Goal: Information Seeking & Learning: Learn about a topic

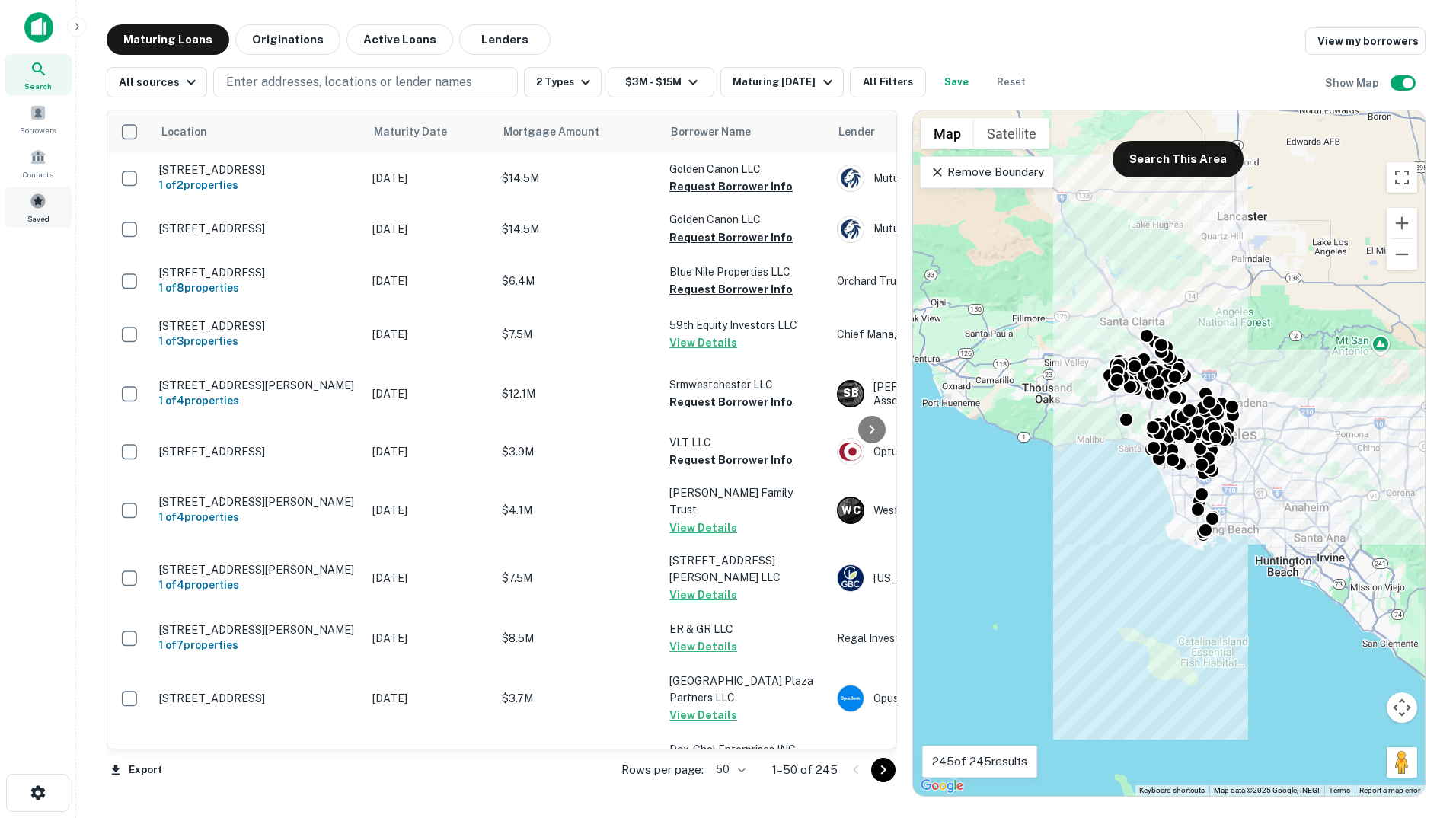
click at [40, 203] on span at bounding box center [38, 201] width 17 height 17
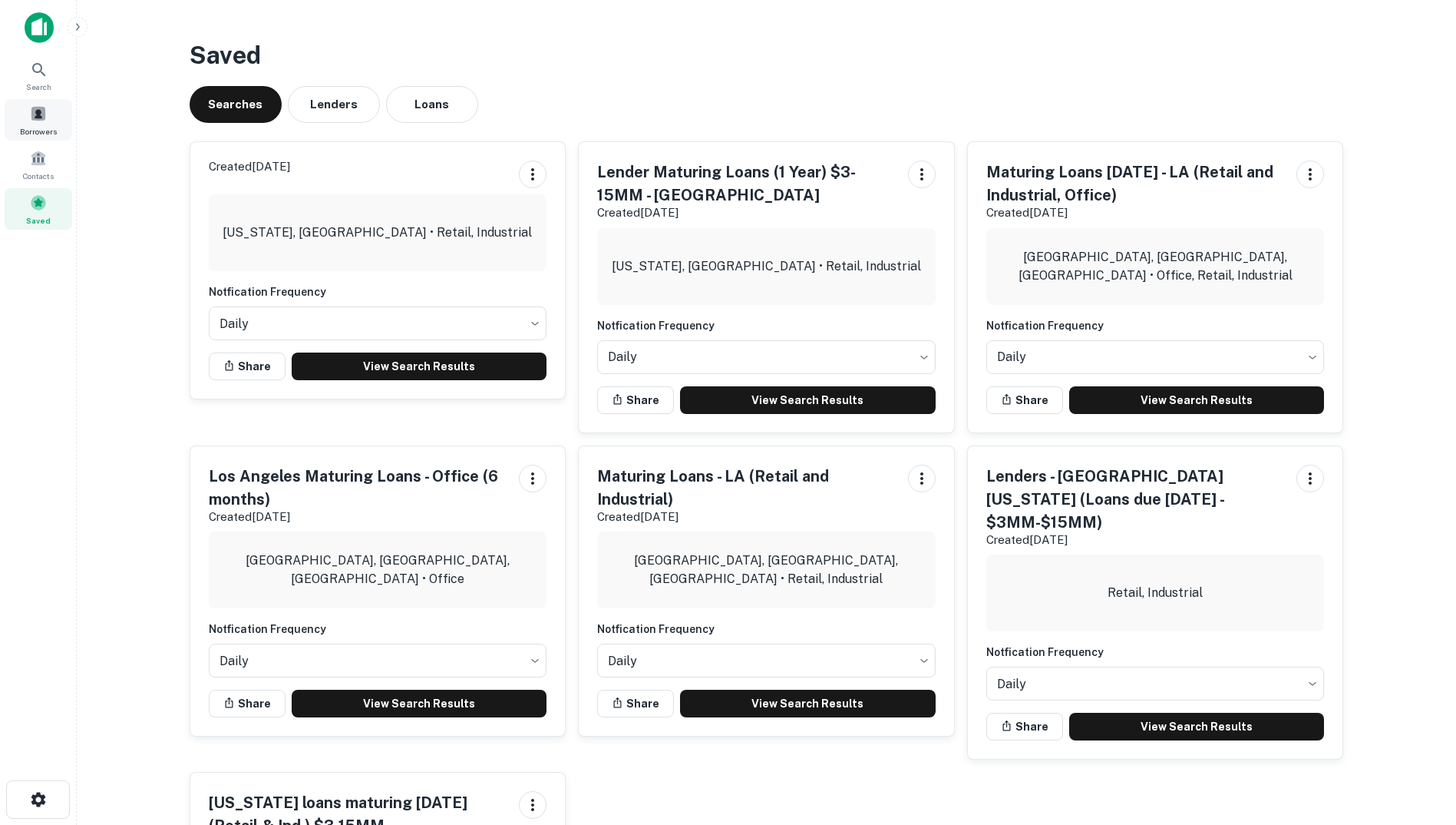
click at [37, 116] on span at bounding box center [38, 113] width 17 height 17
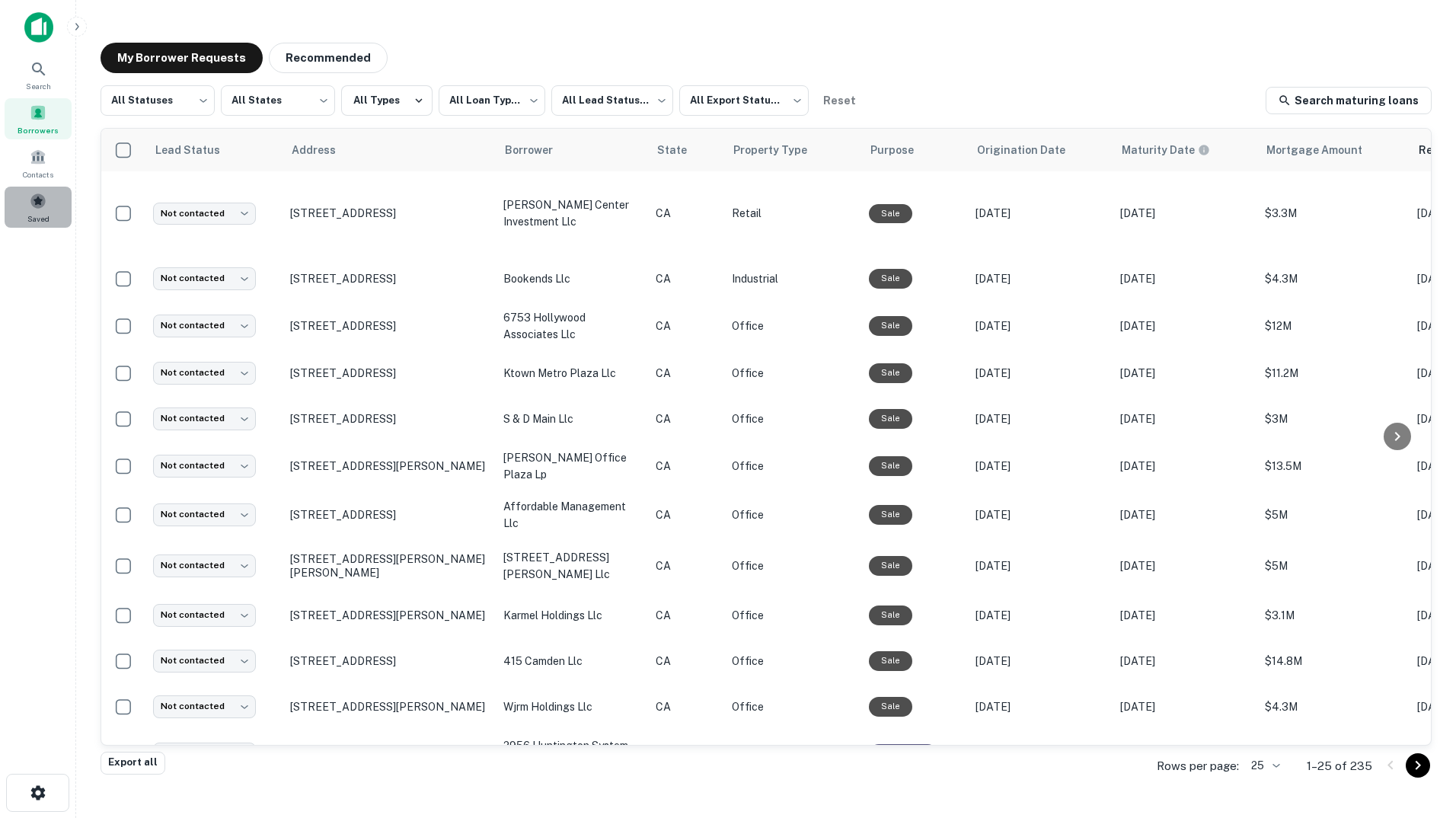
click at [41, 204] on span at bounding box center [38, 201] width 17 height 17
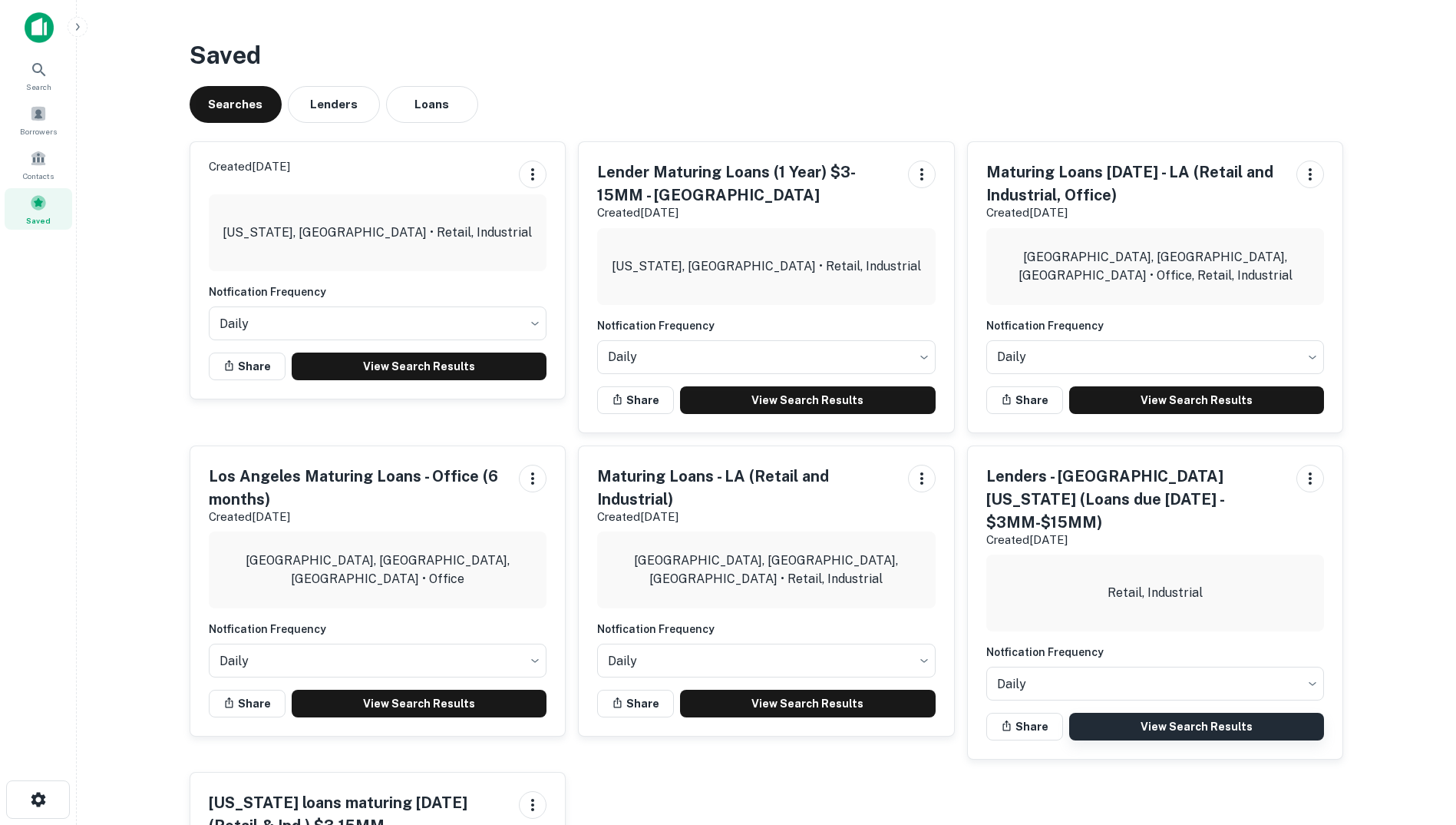
click at [1163, 713] on link "View Search Results" at bounding box center [1196, 727] width 255 height 28
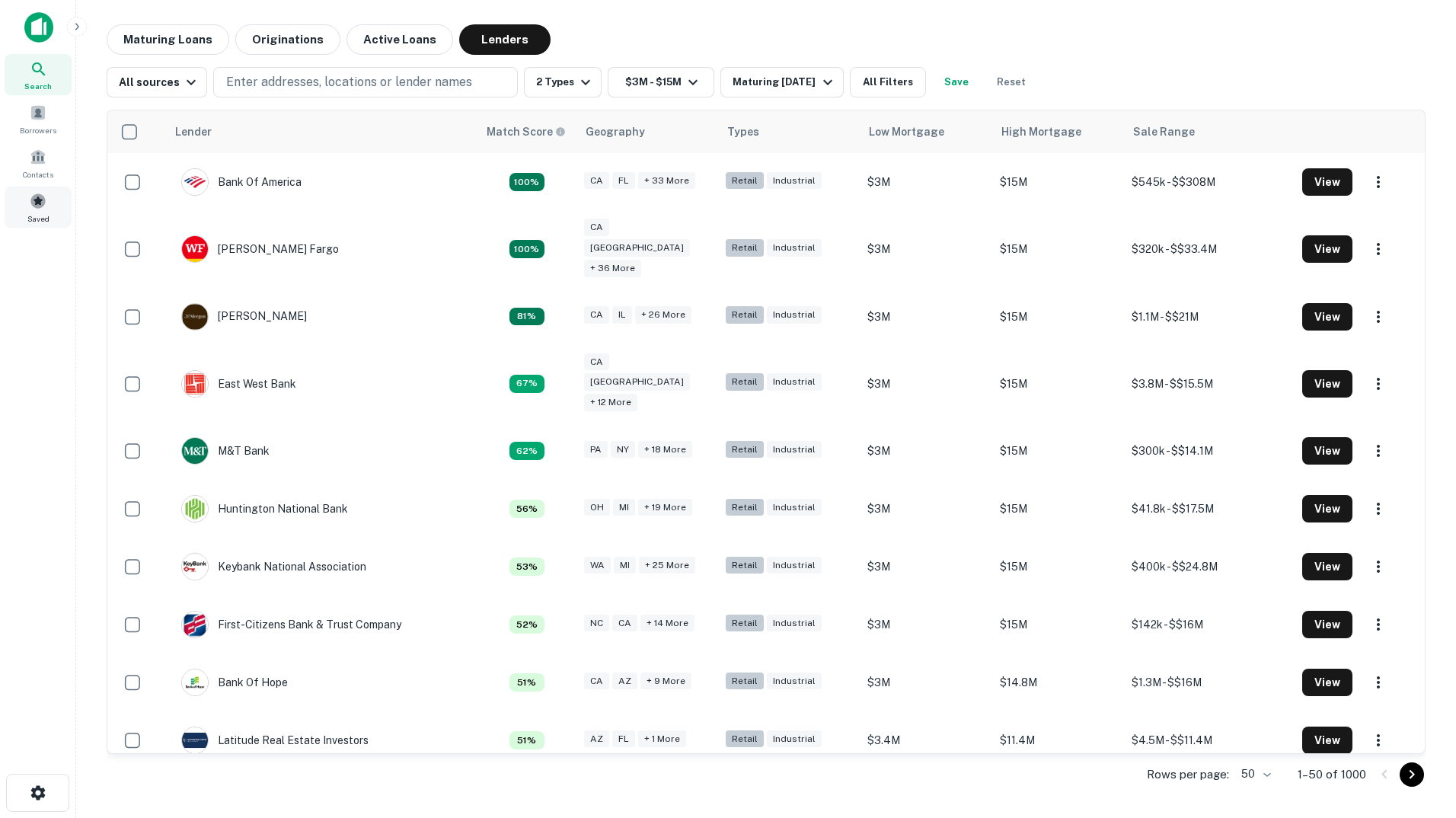
click at [35, 202] on span at bounding box center [38, 201] width 17 height 17
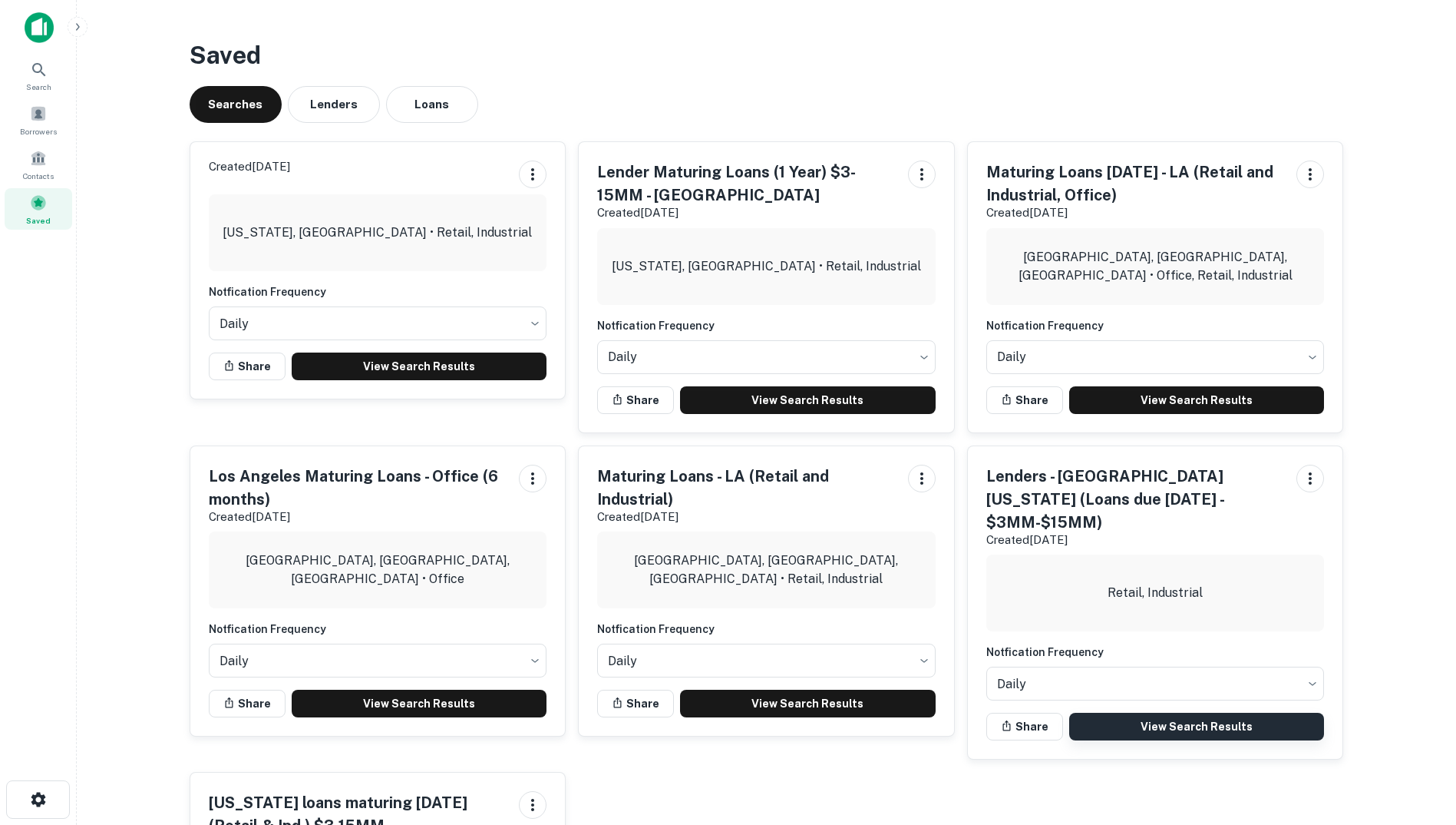
click at [1153, 713] on link "View Search Results" at bounding box center [1196, 727] width 255 height 28
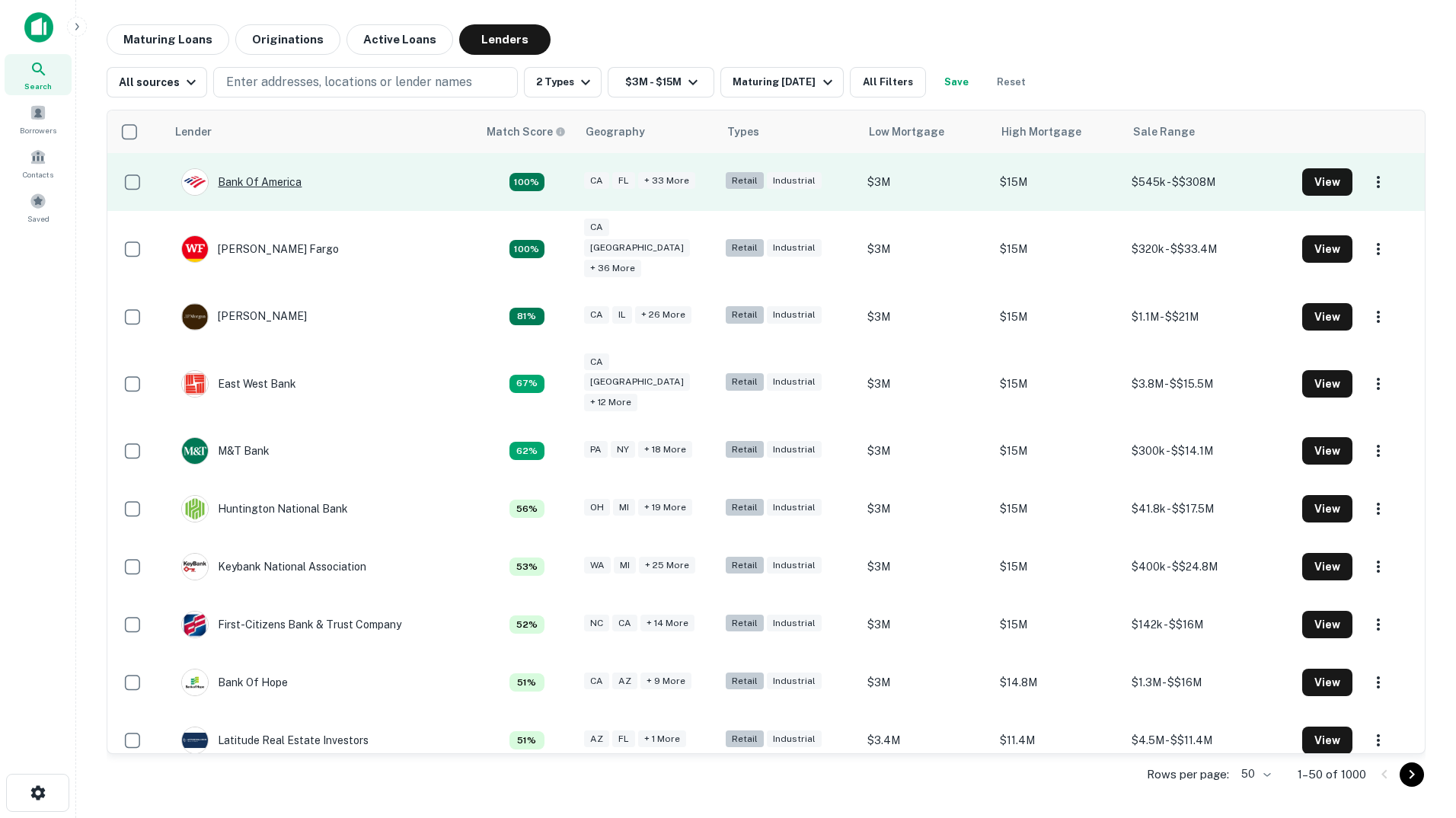
click at [270, 182] on div "Bank Of America" at bounding box center [241, 182] width 121 height 28
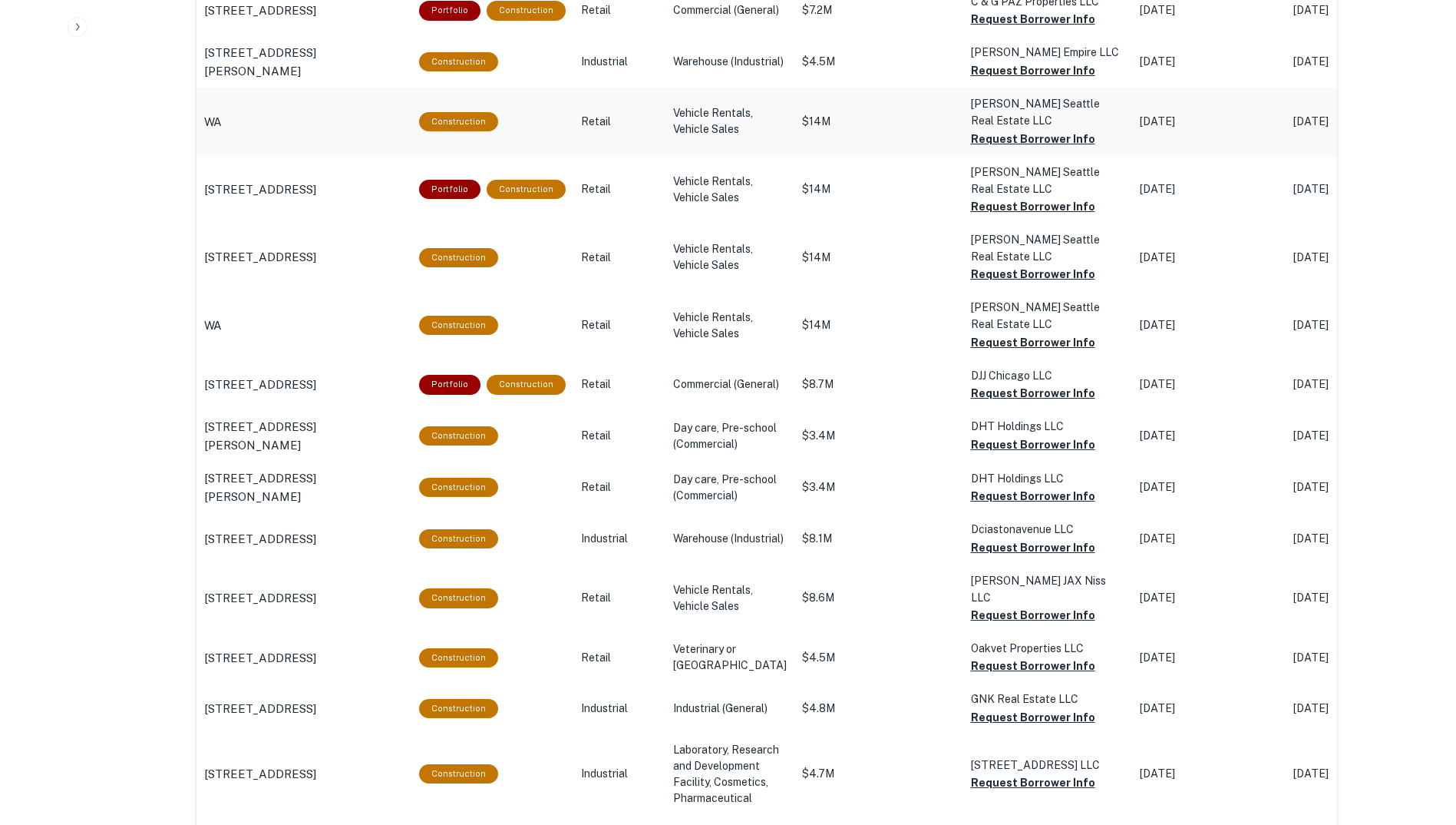
scroll to position [0, 2]
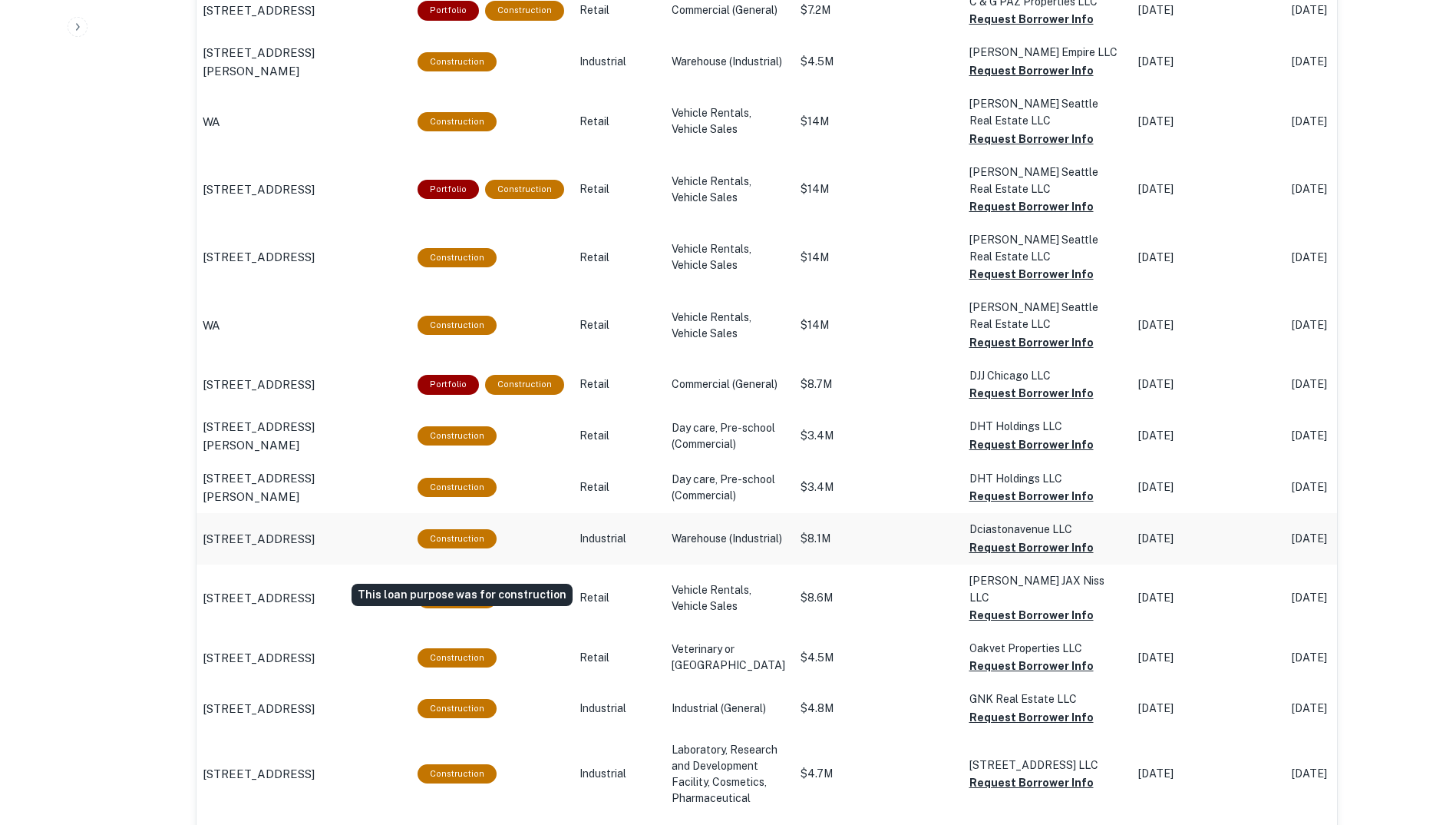
click at [468, 548] on div "Construction" at bounding box center [457, 538] width 79 height 20
click at [459, 548] on div "Construction" at bounding box center [457, 538] width 79 height 20
click at [315, 548] on p "1825 Aston Ave Carlsbad, CA 92008" at bounding box center [258, 539] width 112 height 19
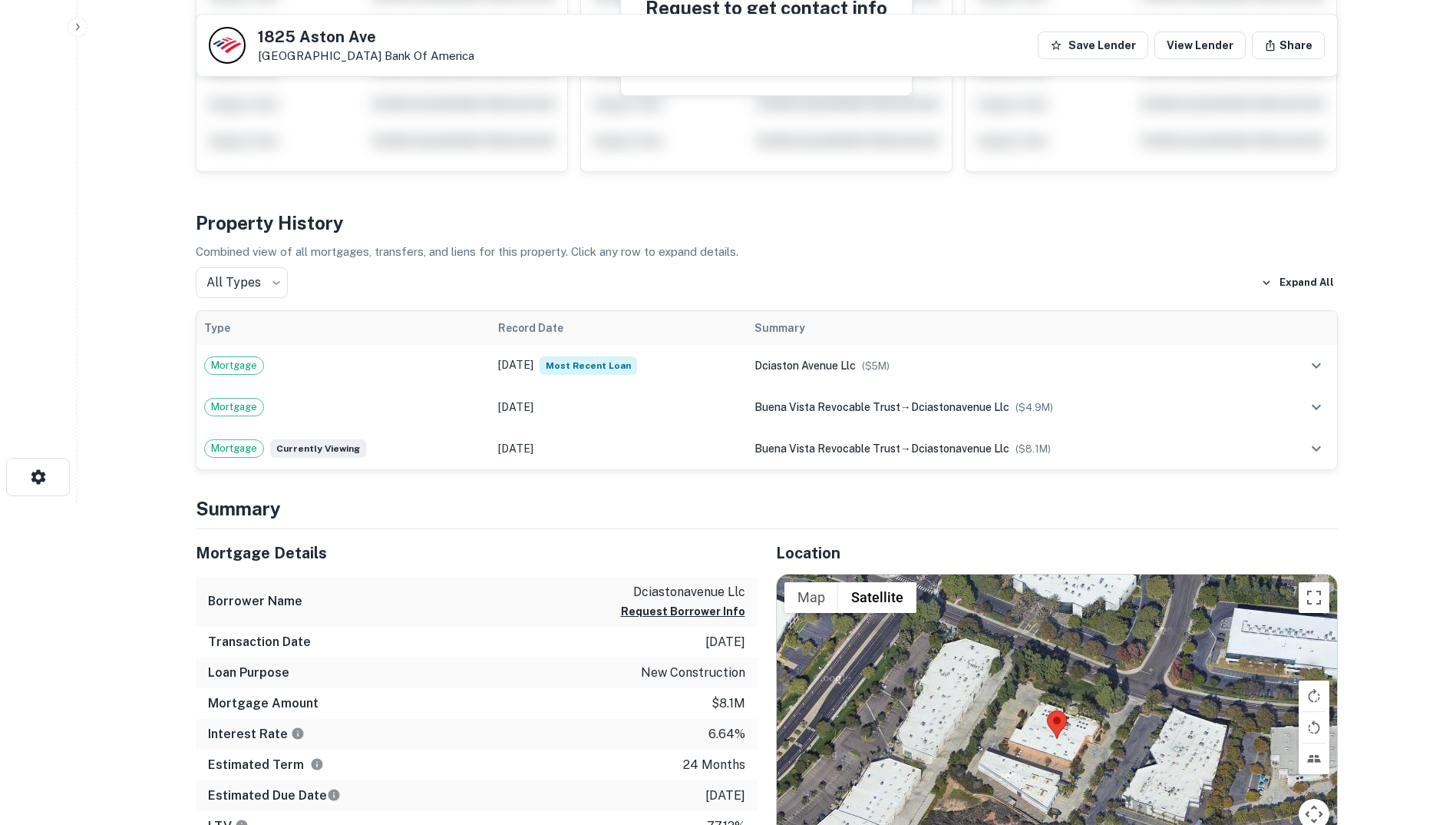
scroll to position [378, 0]
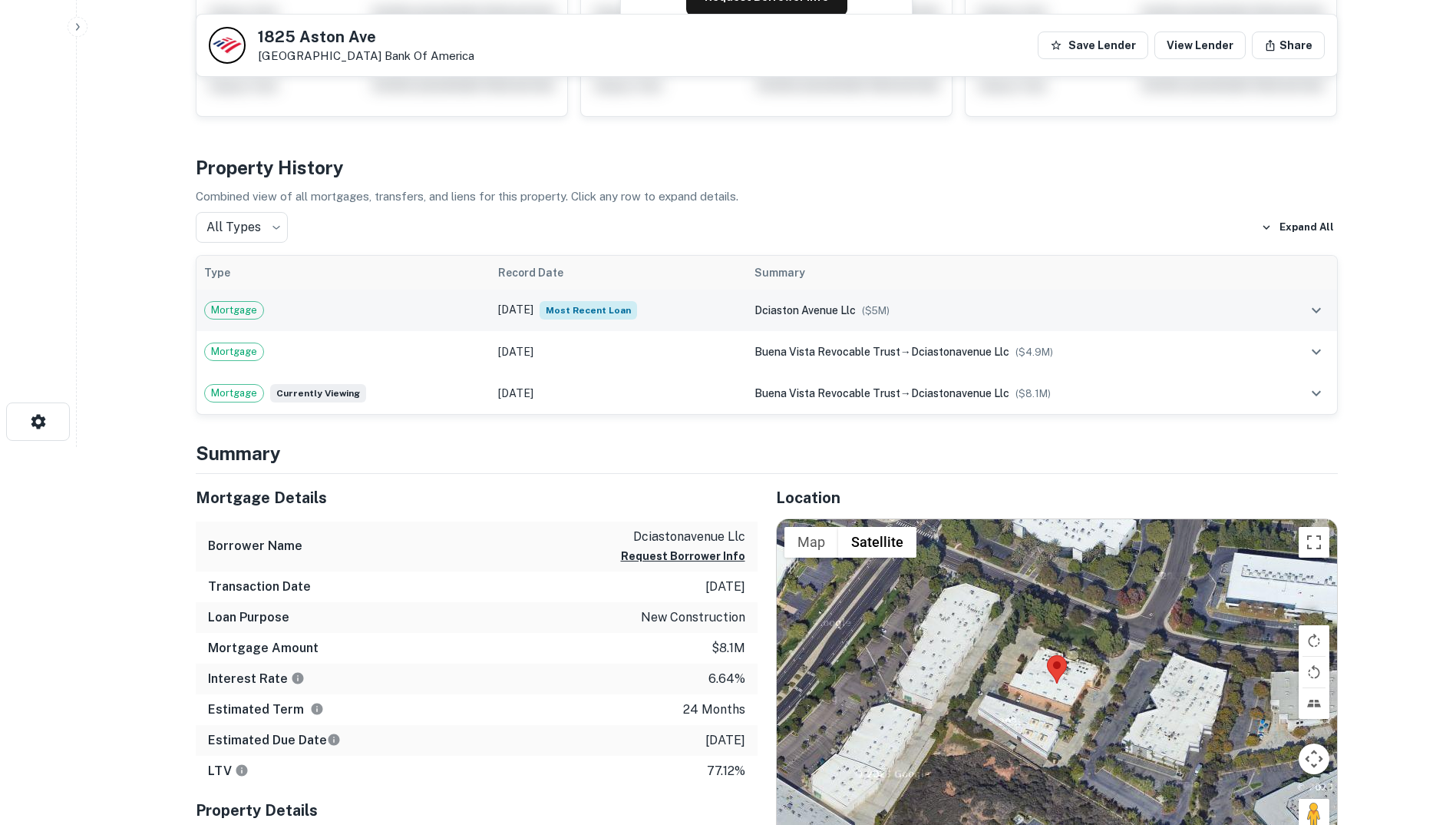
click at [351, 319] on div "Mortgage" at bounding box center [344, 310] width 280 height 19
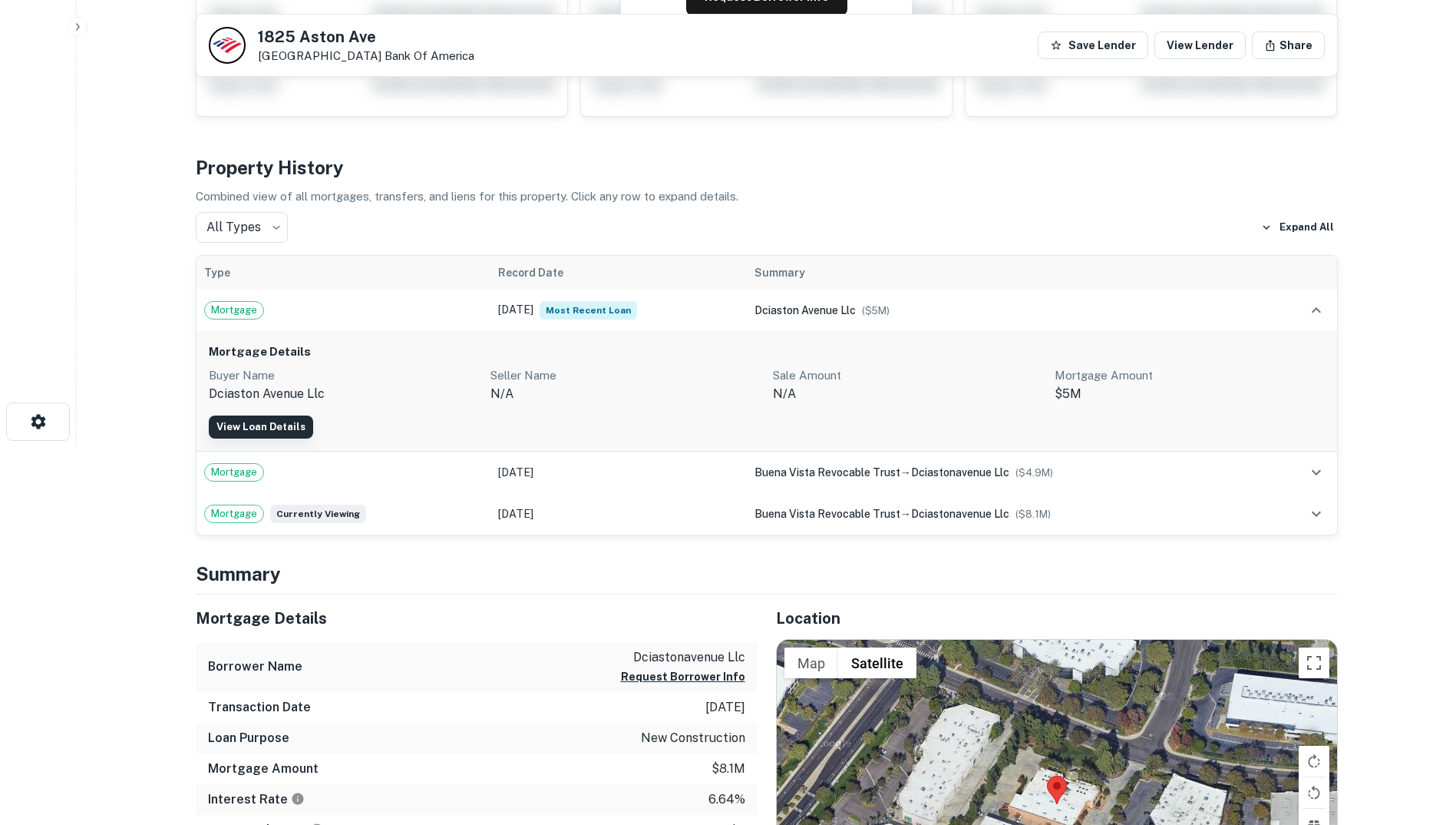
click at [272, 432] on link "View Loan Details" at bounding box center [261, 426] width 104 height 23
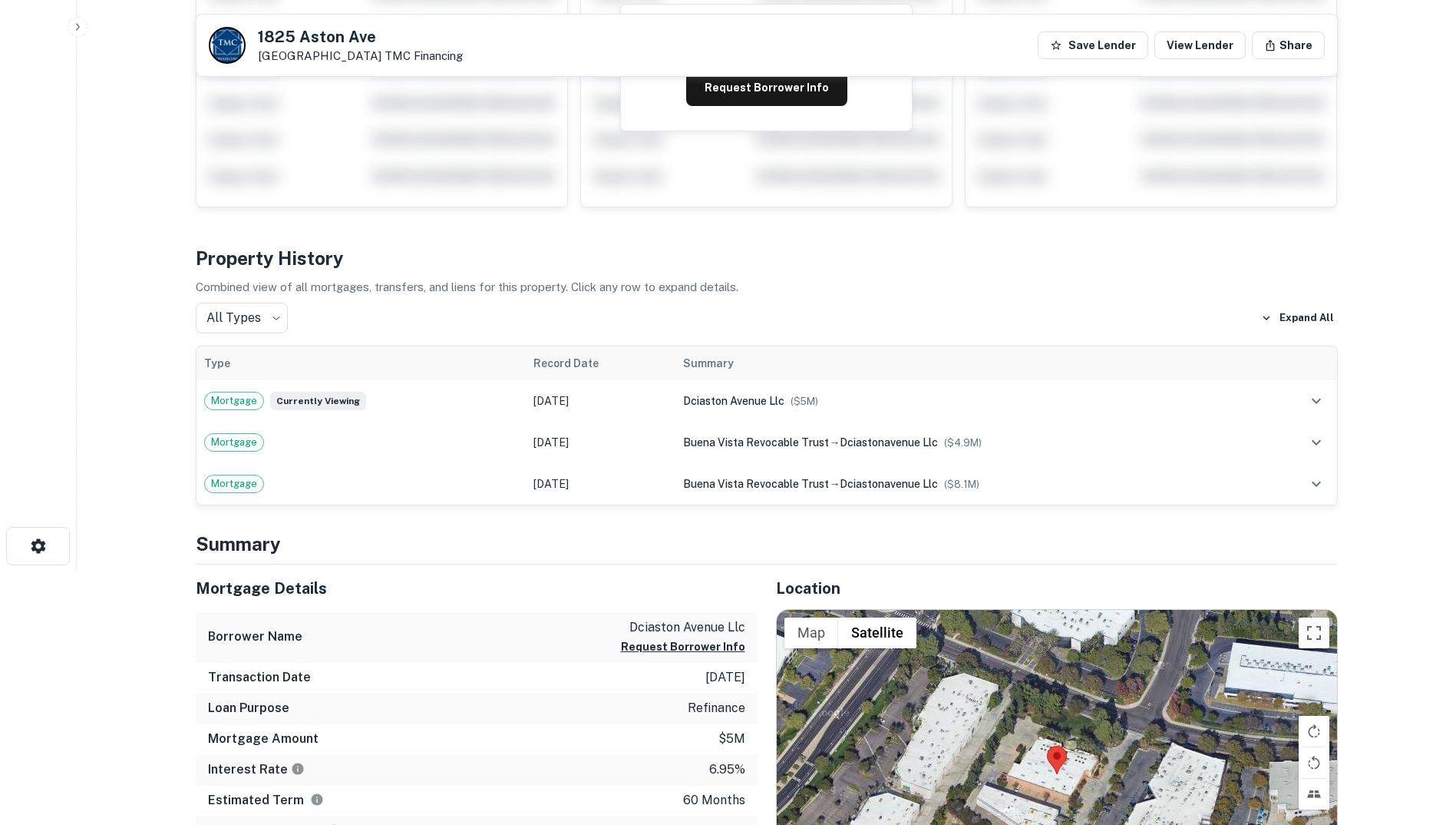
scroll to position [256, 0]
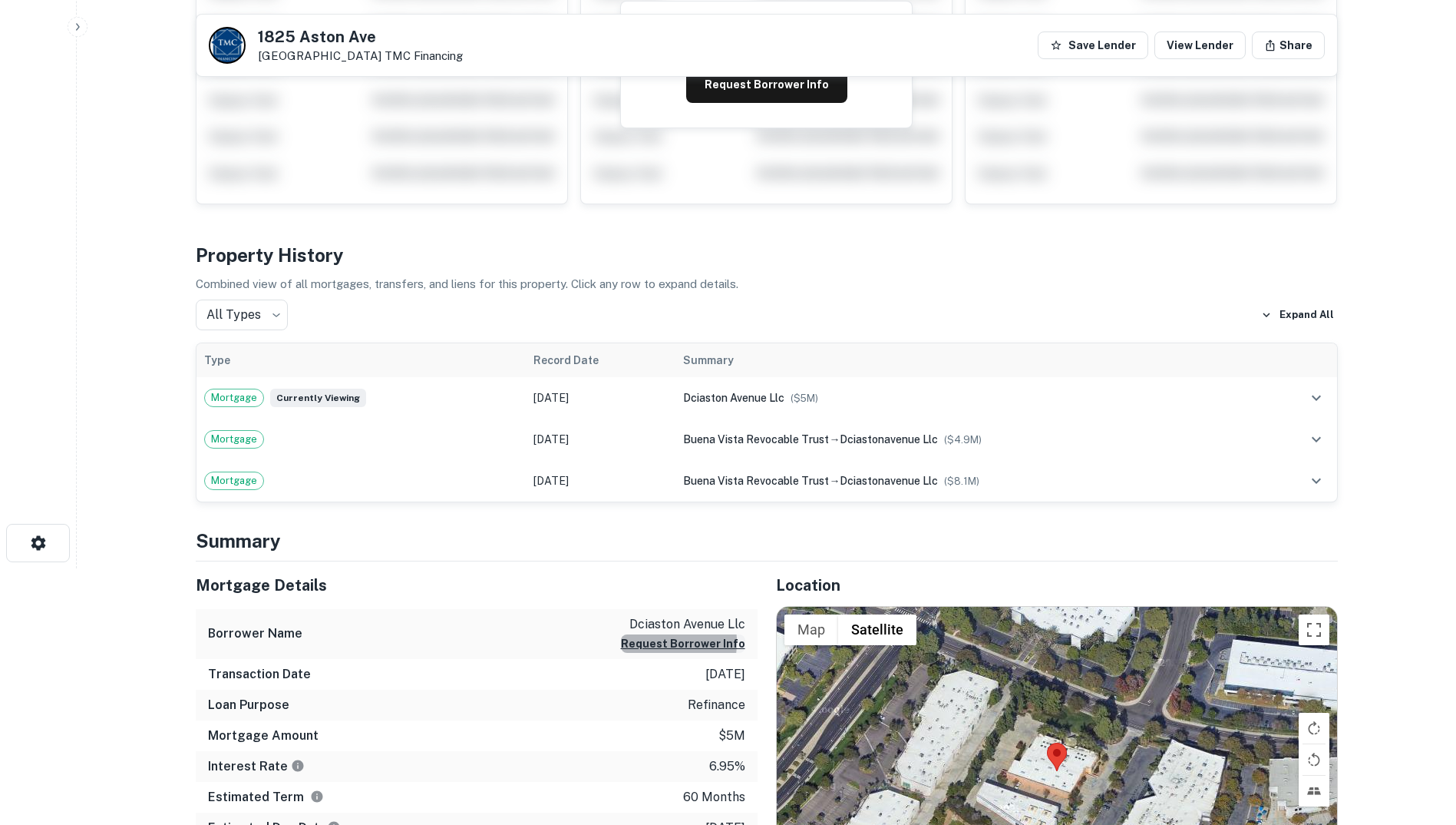
click at [656, 642] on button "Request Borrower Info" at bounding box center [683, 644] width 124 height 19
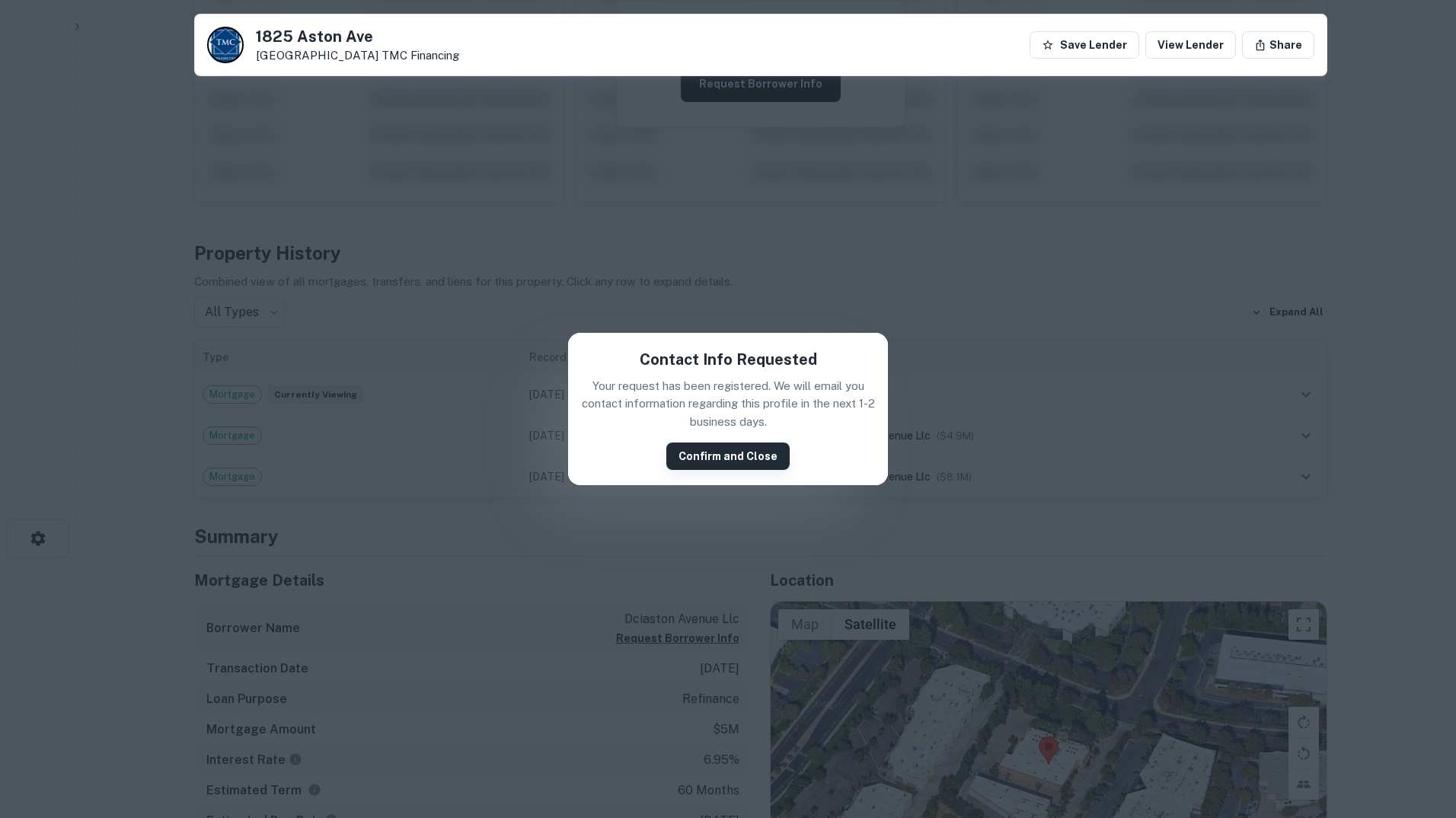
click at [731, 453] on button "Confirm and Close" at bounding box center [728, 456] width 123 height 28
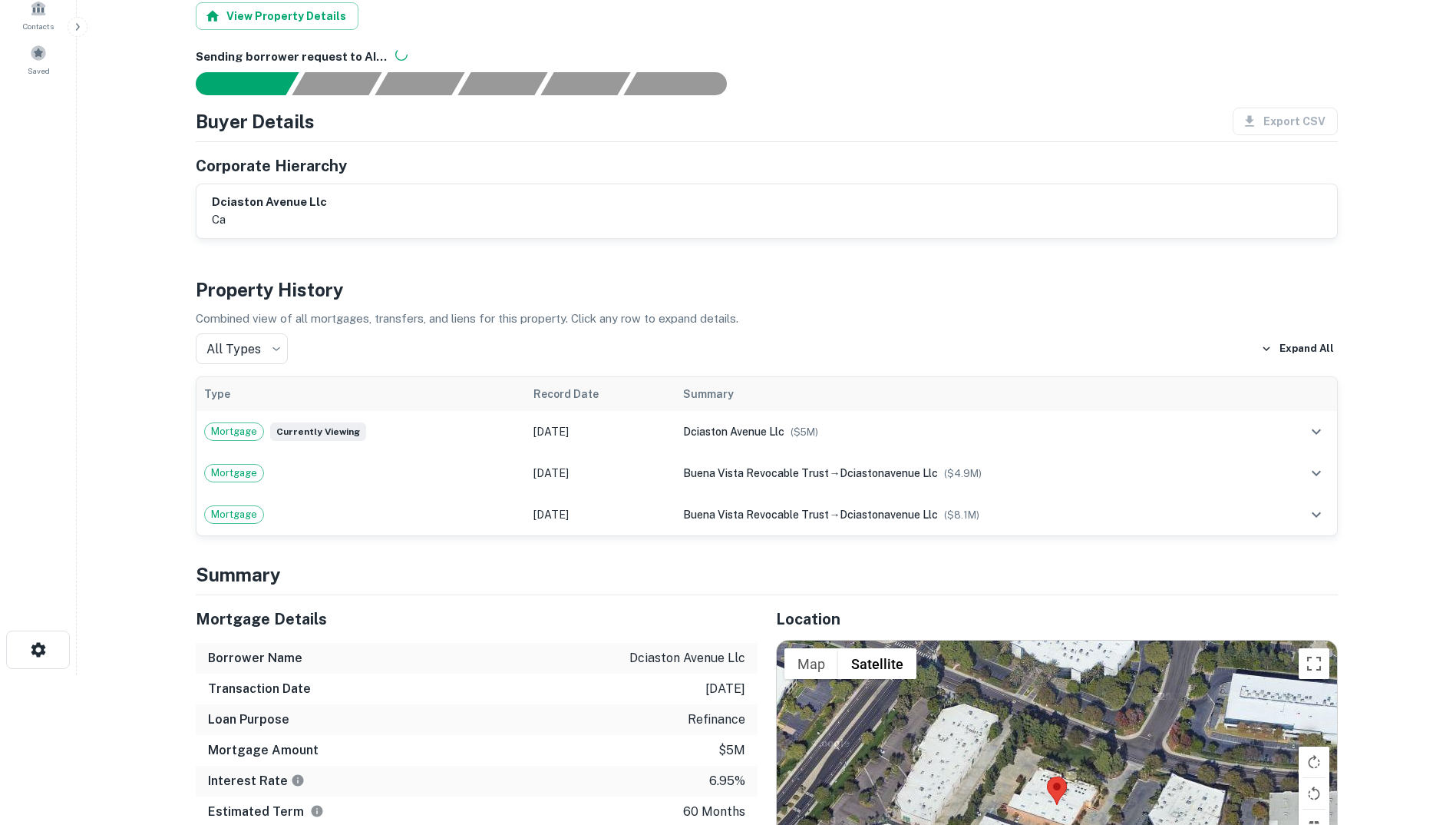
scroll to position [153, 0]
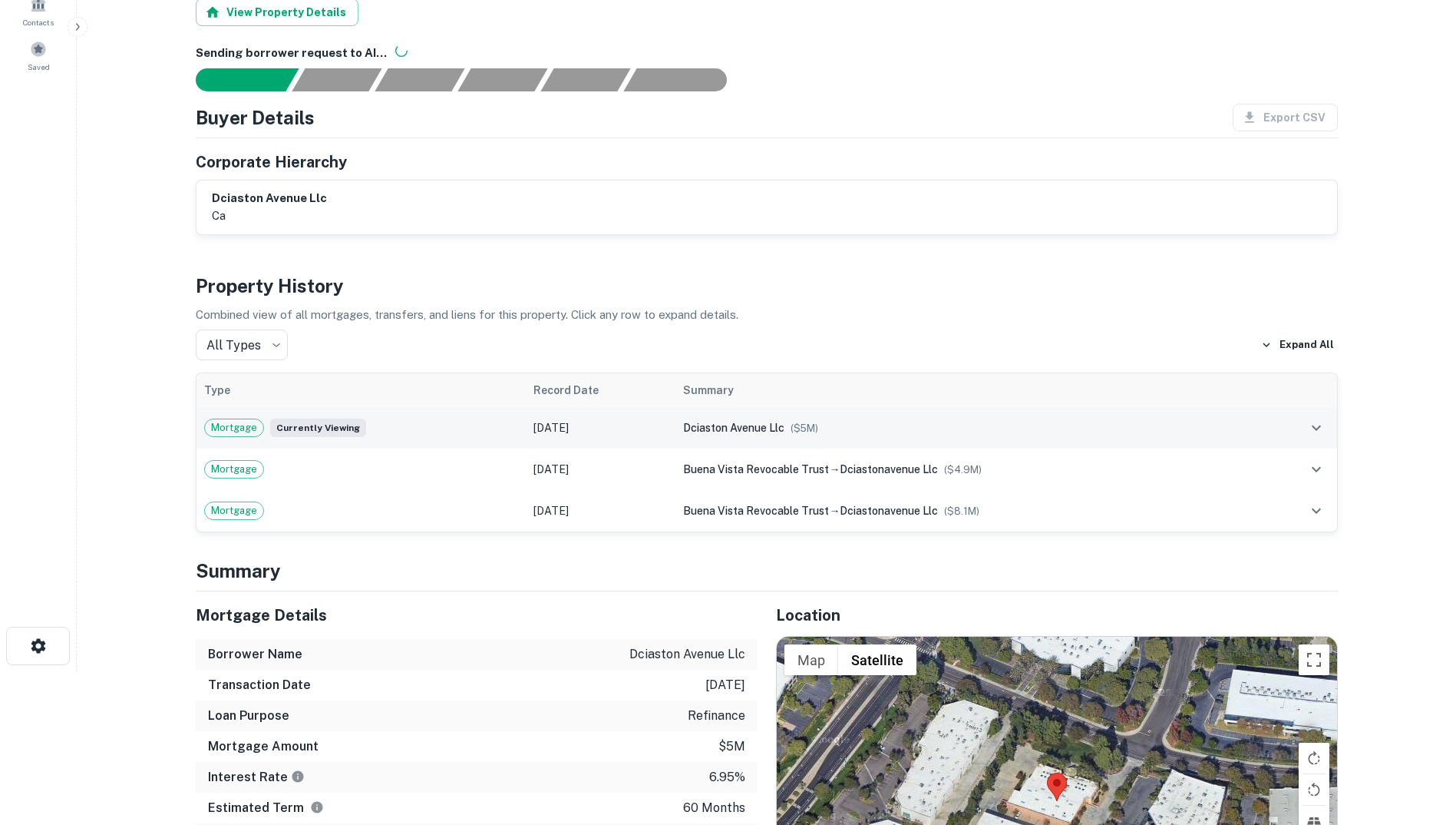
click at [718, 423] on span "dciaston avenue llc" at bounding box center [733, 427] width 101 height 12
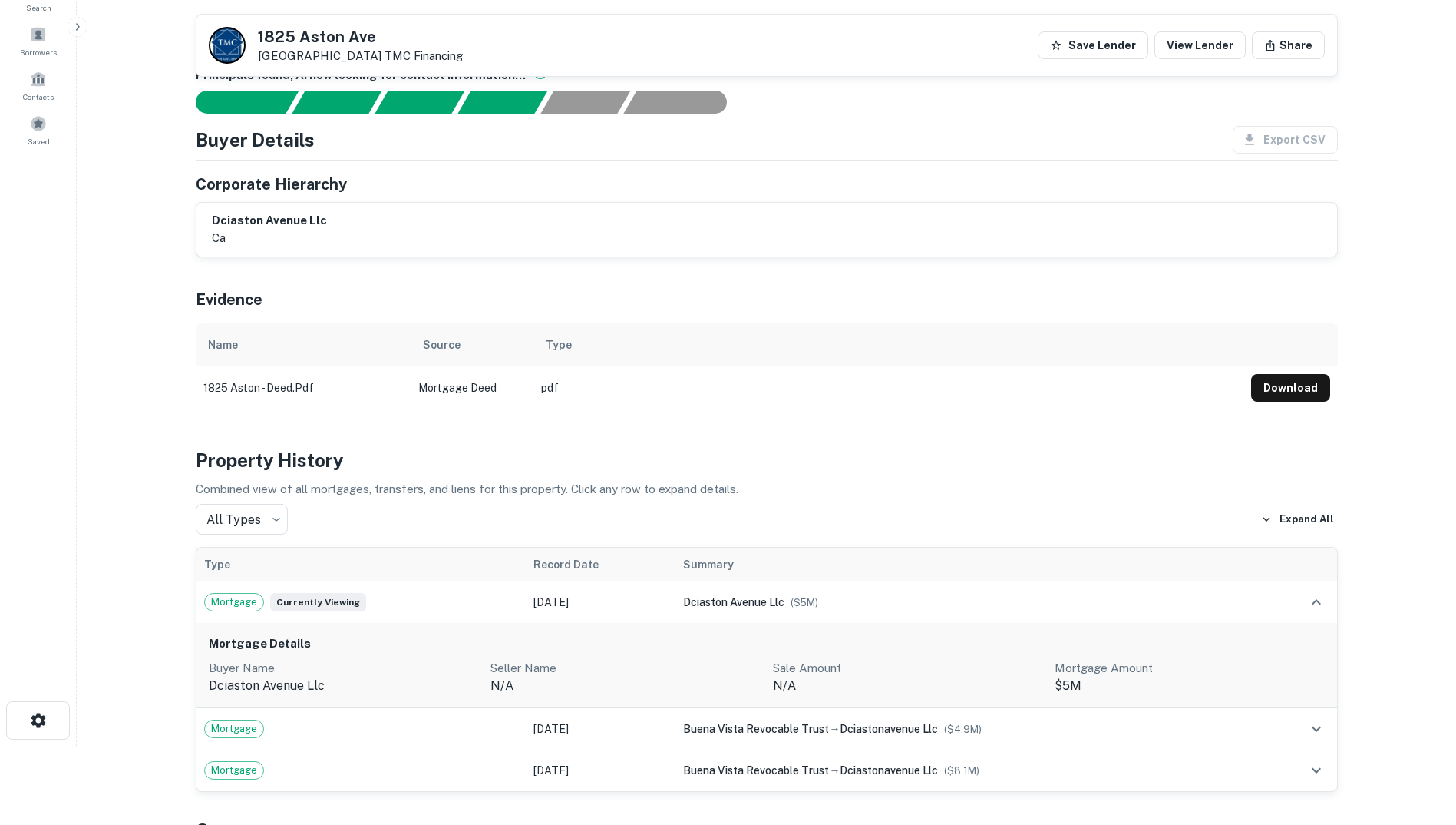
scroll to position [0, 0]
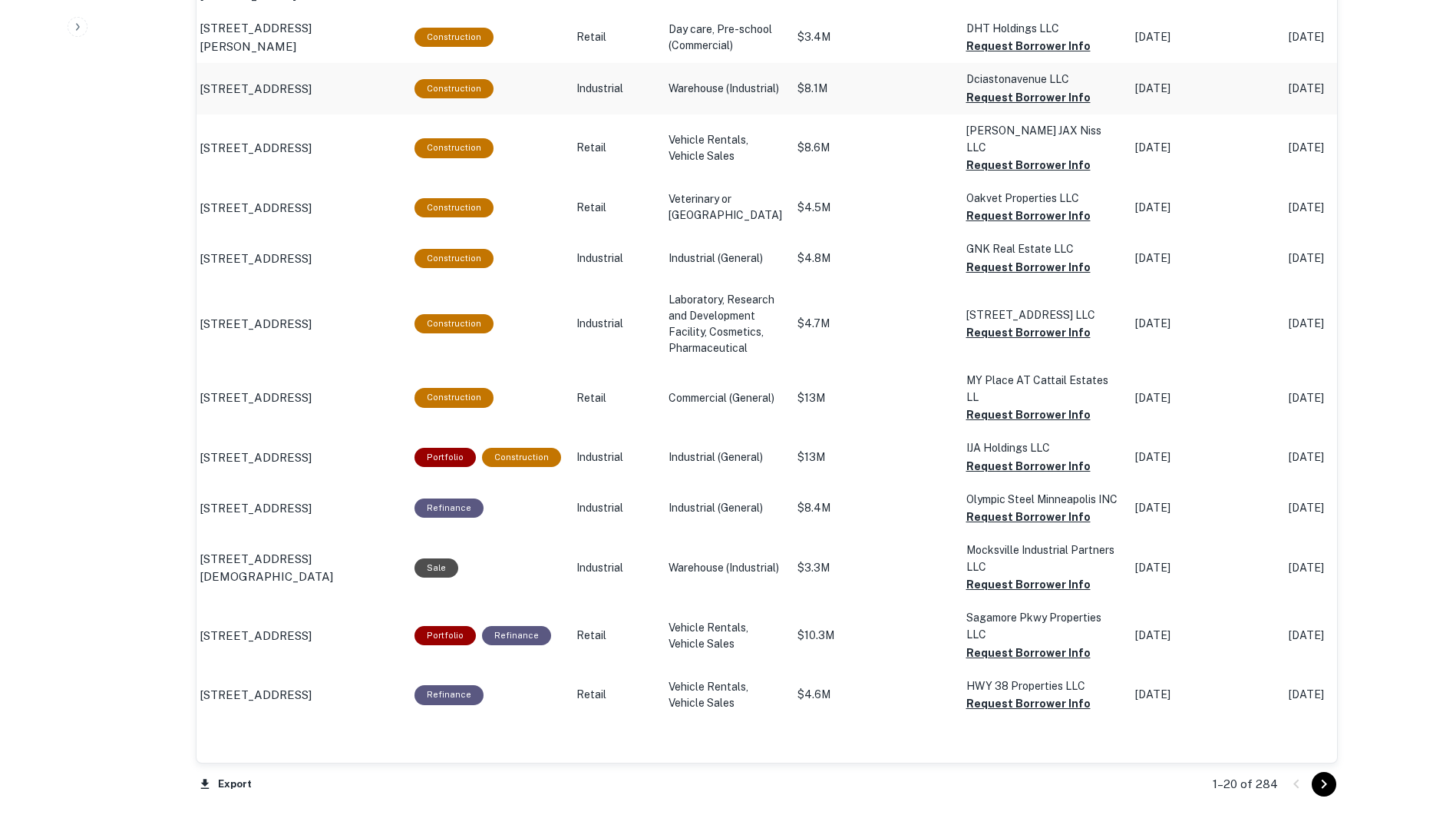
scroll to position [1524, 0]
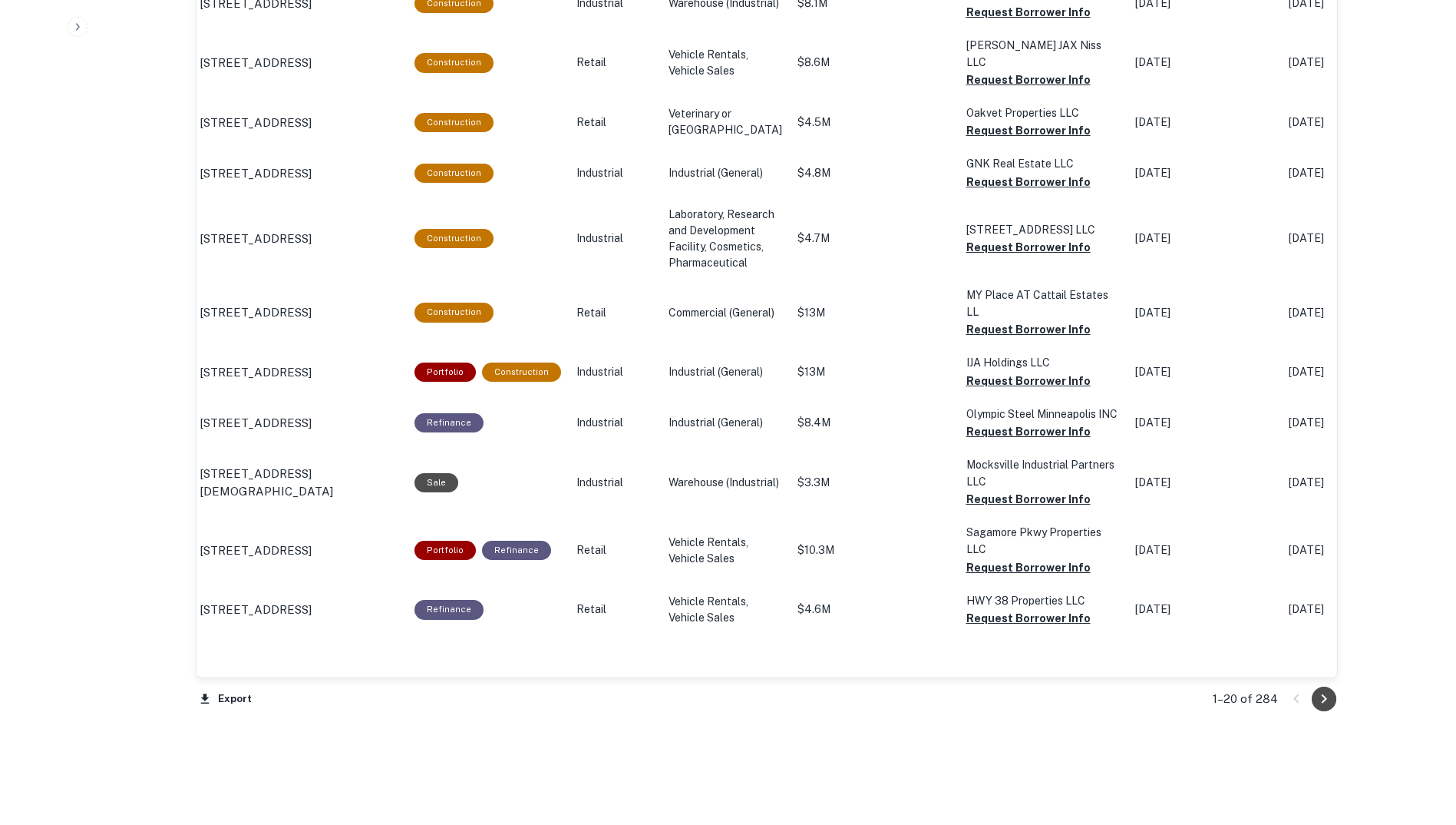
click at [1321, 701] on icon "Go to next page" at bounding box center [1324, 699] width 19 height 19
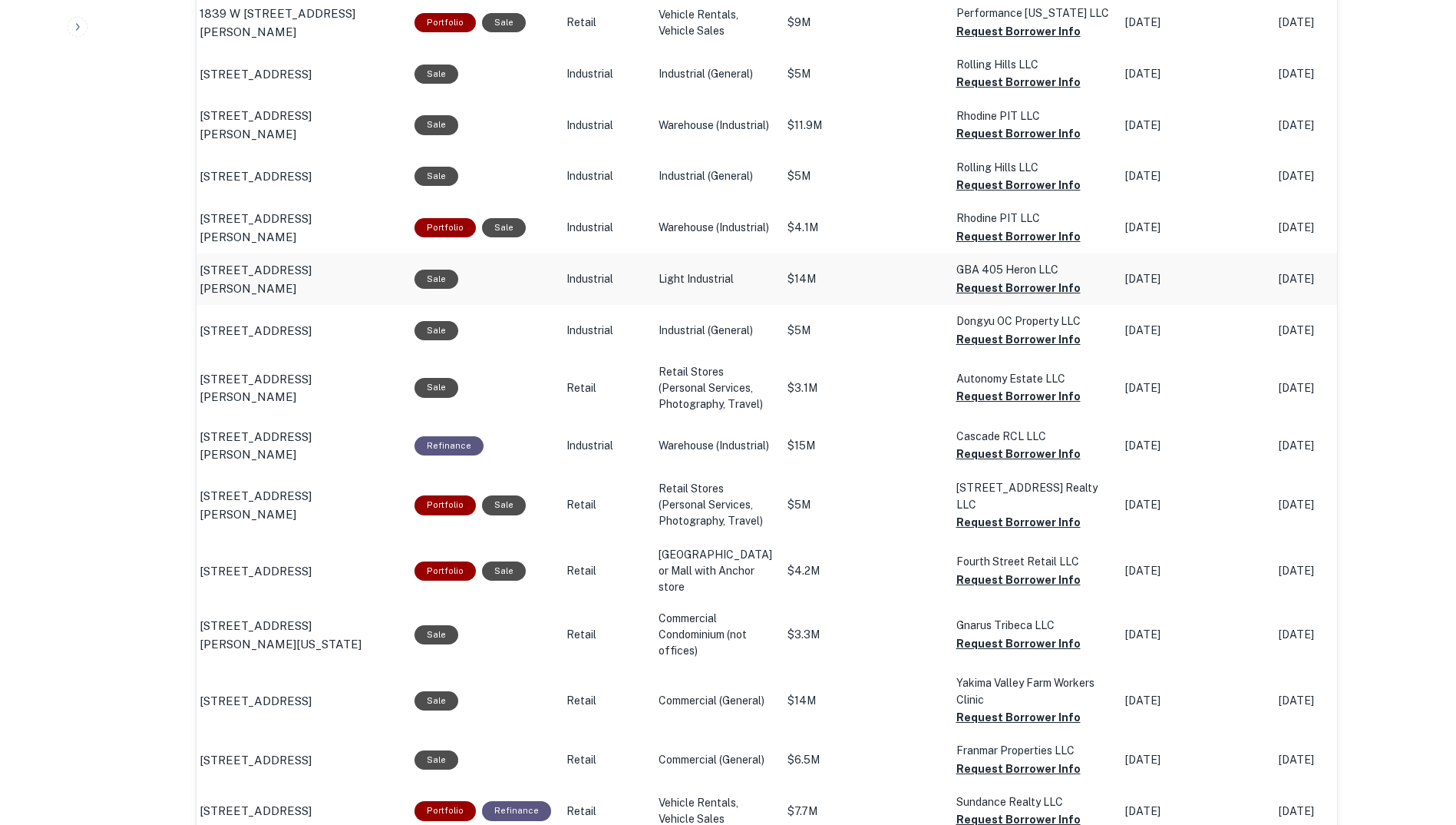
scroll to position [1214, 0]
click at [526, 419] on td "Sale" at bounding box center [483, 388] width 152 height 64
click at [436, 398] on div "Sale" at bounding box center [436, 387] width 44 height 20
click at [332, 393] on p "20755 W Mcdowell Rd Buckeye, AZ 85396" at bounding box center [299, 388] width 200 height 36
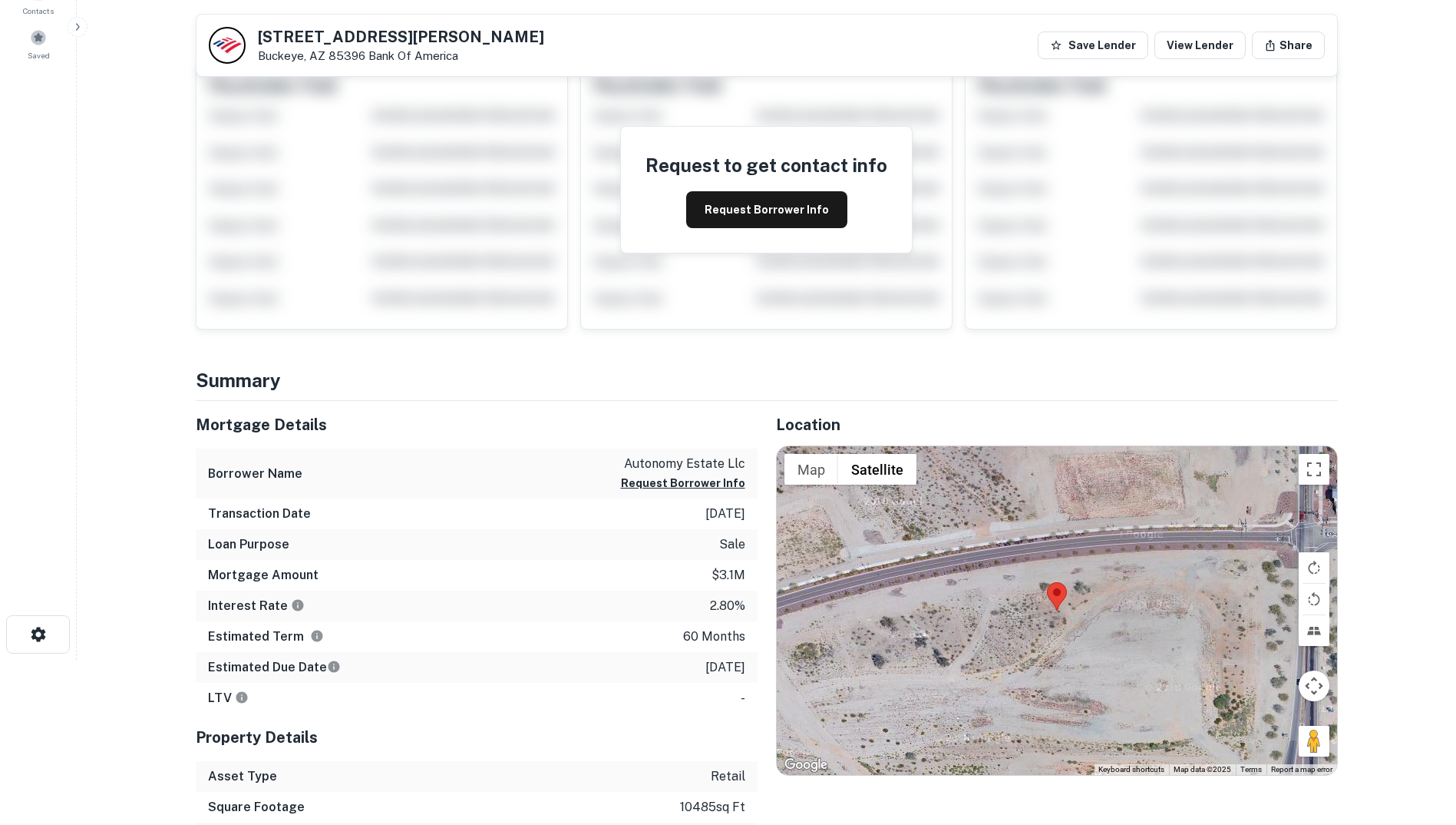
scroll to position [164, 0]
click at [758, 216] on button "Request Borrower Info" at bounding box center [767, 211] width 162 height 37
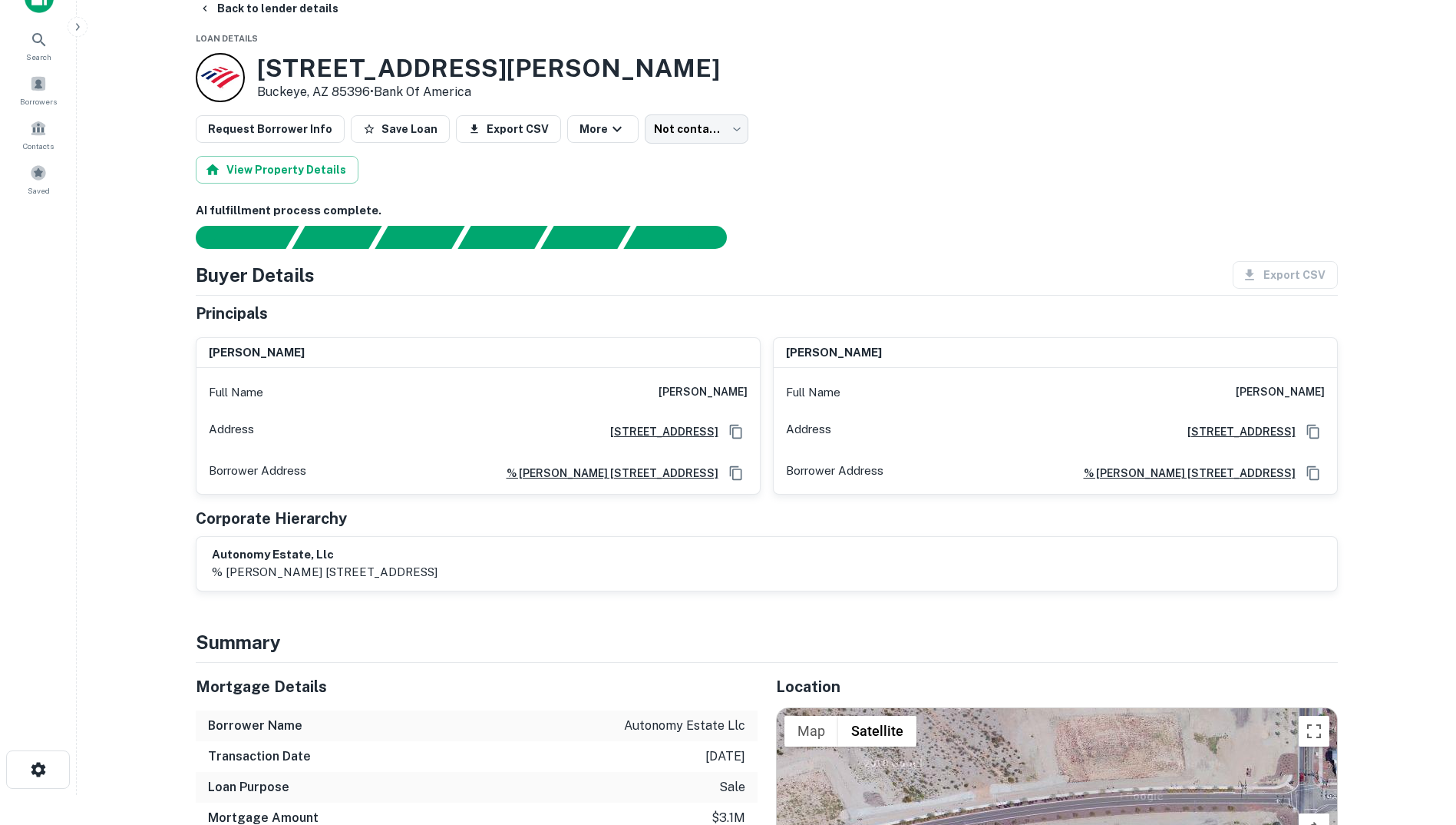
scroll to position [0, 0]
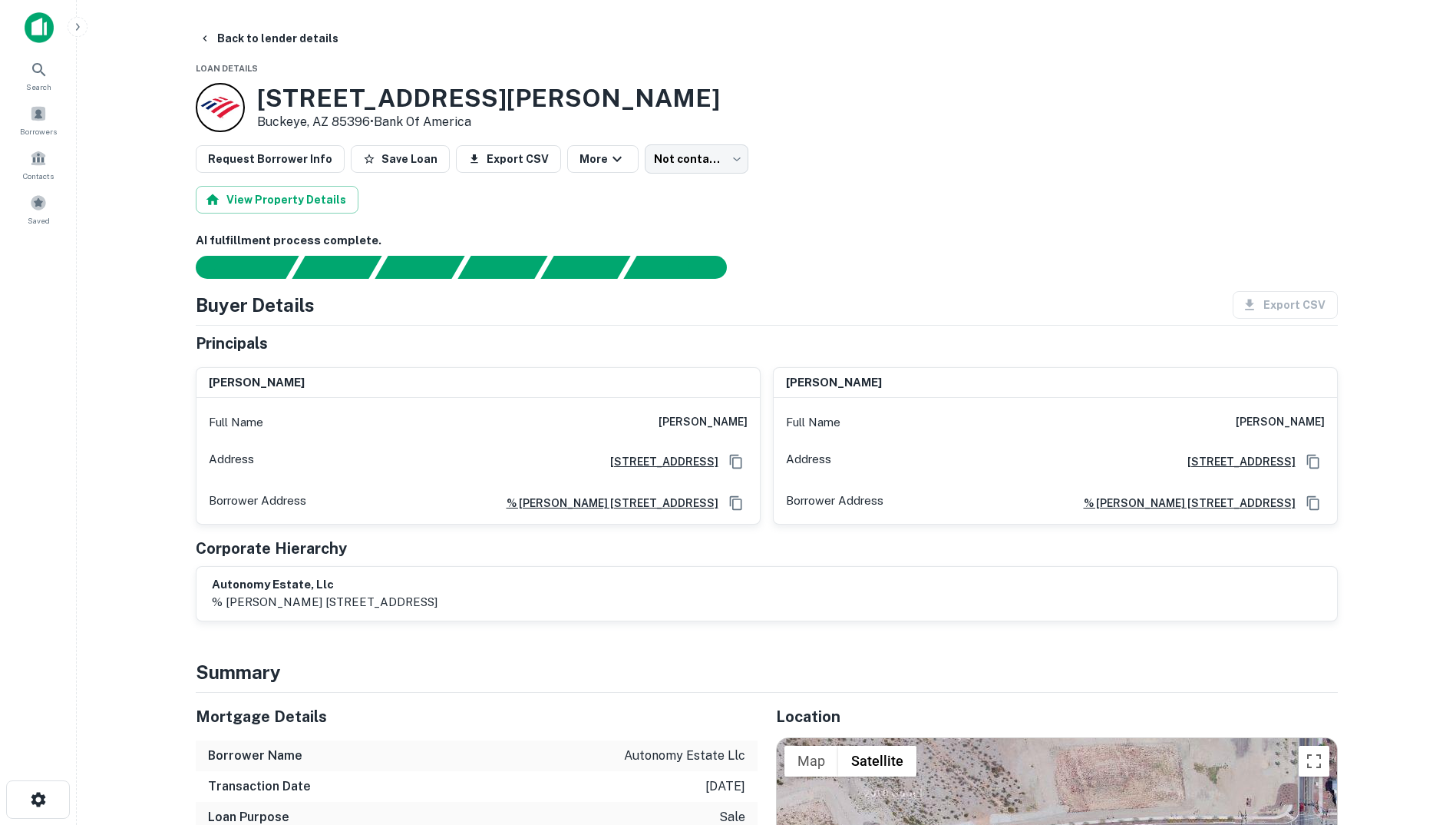
click at [692, 423] on h6 "[PERSON_NAME]" at bounding box center [703, 423] width 89 height 19
